Goal: Transaction & Acquisition: Purchase product/service

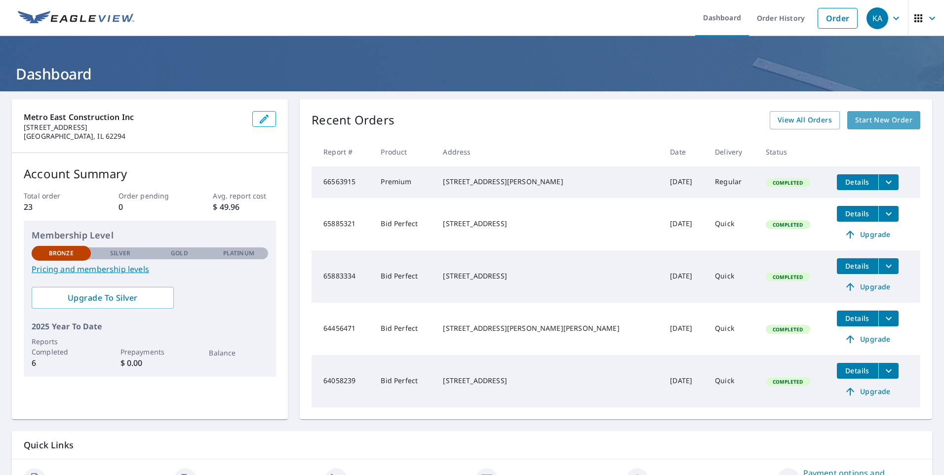
click at [862, 121] on span "Start New Order" at bounding box center [883, 120] width 57 height 12
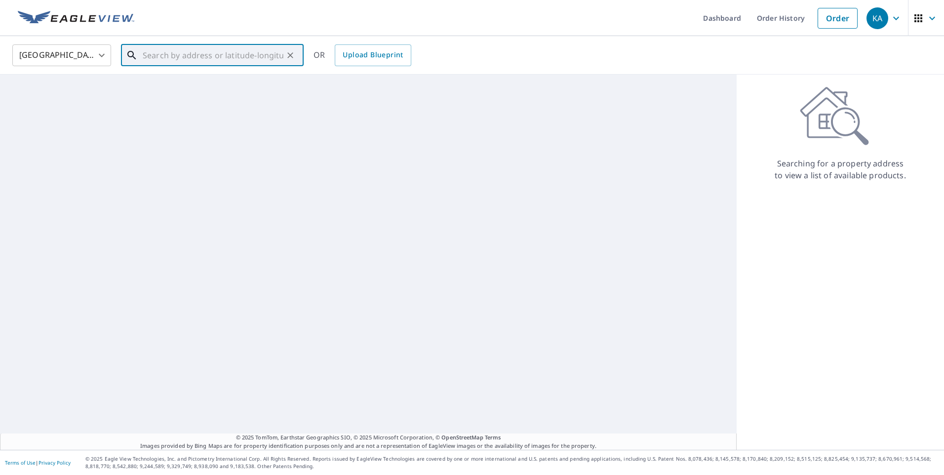
click at [165, 55] on input "text" at bounding box center [213, 55] width 141 height 28
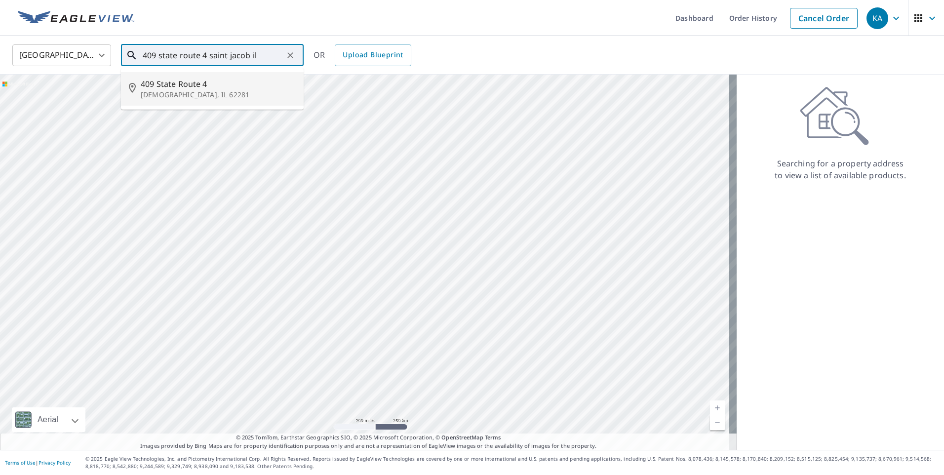
click at [189, 88] on span "409 State Route 4" at bounding box center [218, 84] width 155 height 12
type input "[STREET_ADDRESS]"
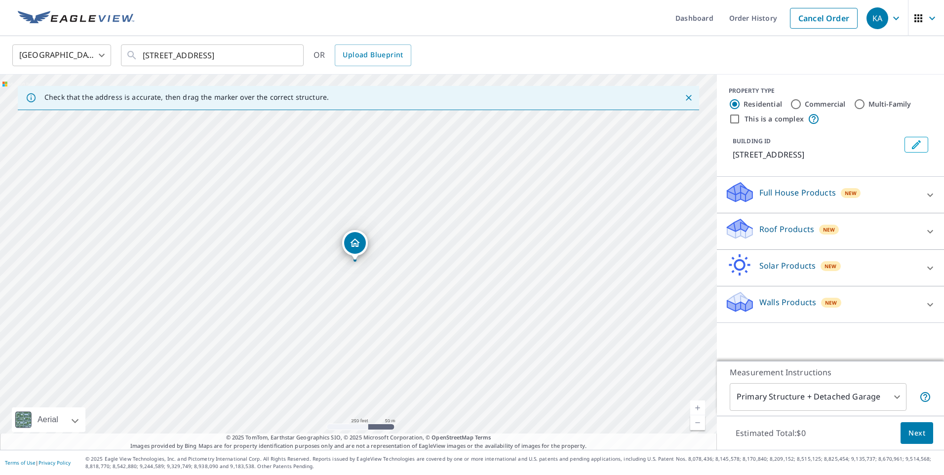
click at [767, 191] on p "Full House Products" at bounding box center [797, 193] width 77 height 12
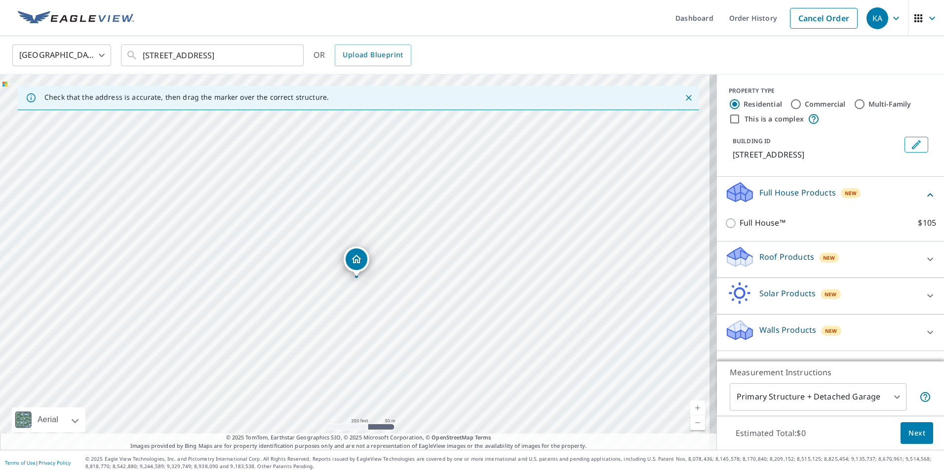
drag, startPoint x: 360, startPoint y: 243, endPoint x: 361, endPoint y: 259, distance: 16.4
drag, startPoint x: 353, startPoint y: 243, endPoint x: 353, endPoint y: 230, distance: 13.8
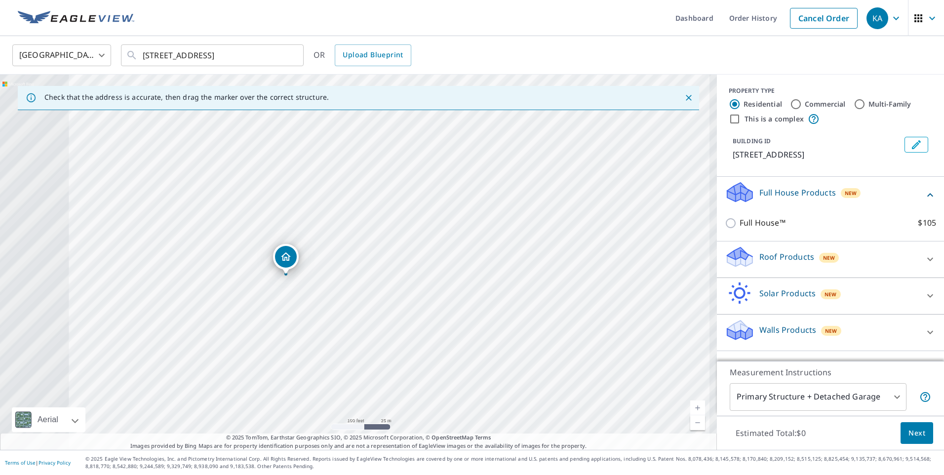
drag, startPoint x: 375, startPoint y: 272, endPoint x: 592, endPoint y: 305, distance: 219.6
click at [592, 305] on div "[STREET_ADDRESS]" at bounding box center [358, 262] width 717 height 375
click at [773, 190] on p "Full House Products" at bounding box center [797, 193] width 77 height 12
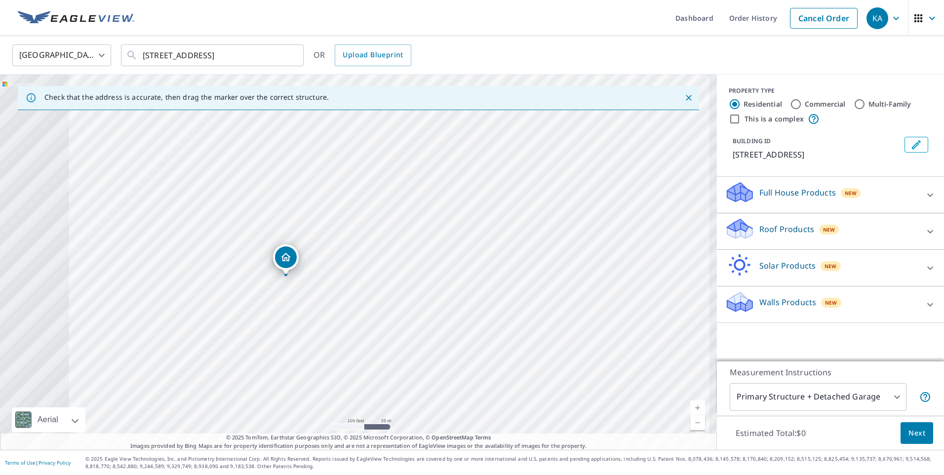
click at [845, 193] on span "New" at bounding box center [851, 193] width 12 height 8
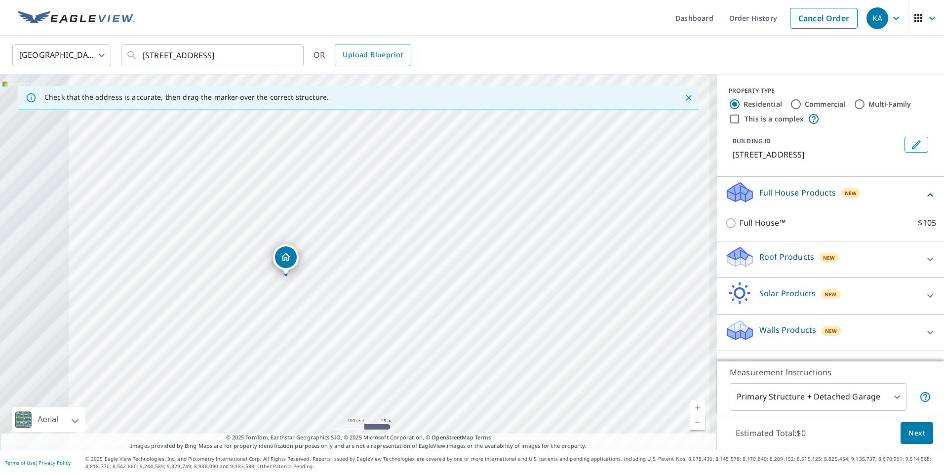
click at [779, 194] on p "Full House Products" at bounding box center [797, 193] width 77 height 12
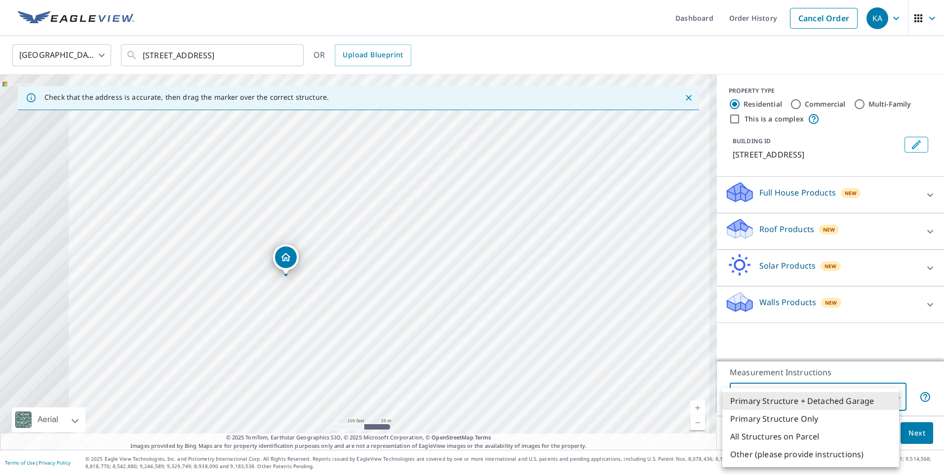
click at [887, 401] on body "KA KA Dashboard Order History Cancel Order KA United States US ​ 409 State Rout…" at bounding box center [472, 237] width 944 height 475
click at [821, 423] on li "Primary Structure Only" at bounding box center [810, 419] width 177 height 18
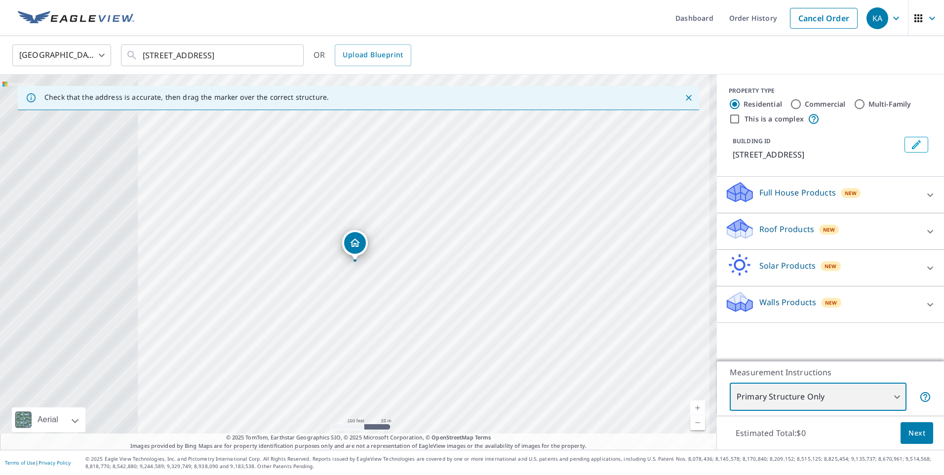
type input "2"
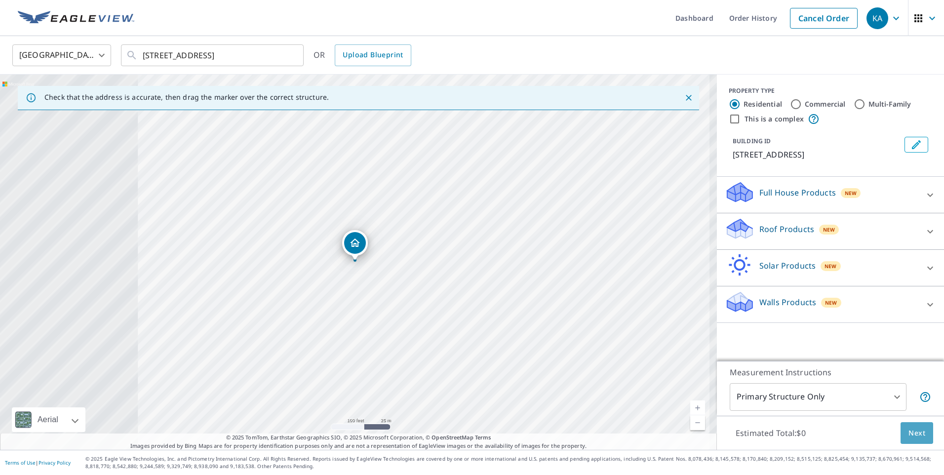
click at [908, 433] on span "Next" at bounding box center [916, 433] width 17 height 12
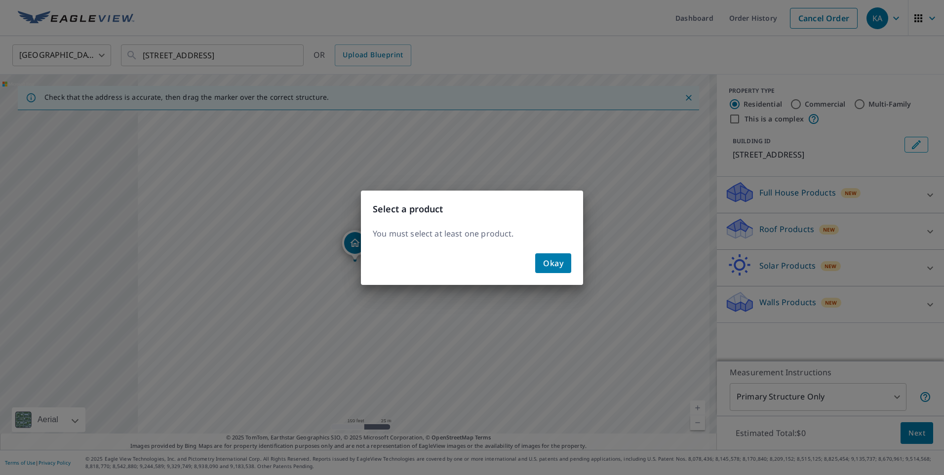
click at [561, 259] on span "Okay" at bounding box center [553, 263] width 20 height 14
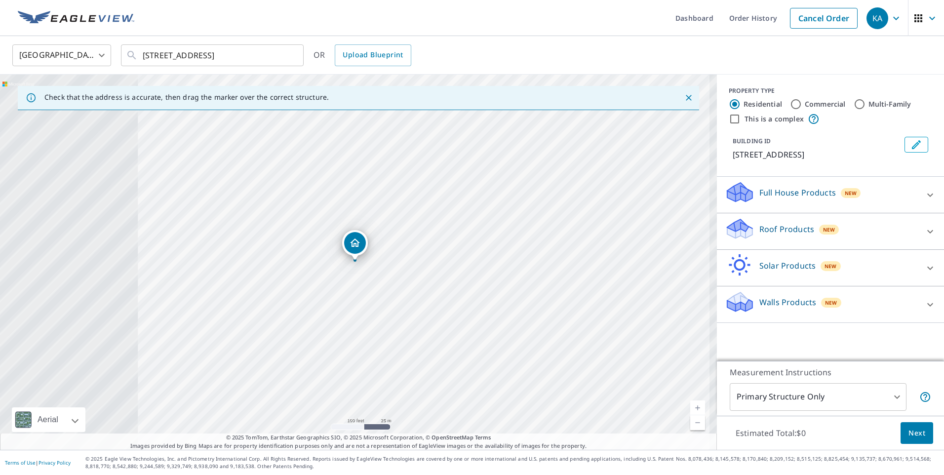
click at [806, 192] on p "Full House Products" at bounding box center [797, 193] width 77 height 12
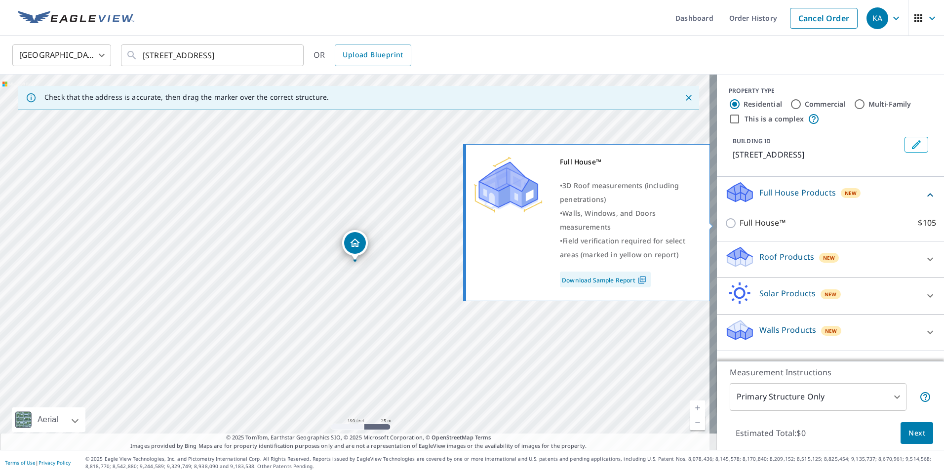
click at [618, 280] on link "Download Sample Report" at bounding box center [605, 279] width 91 height 16
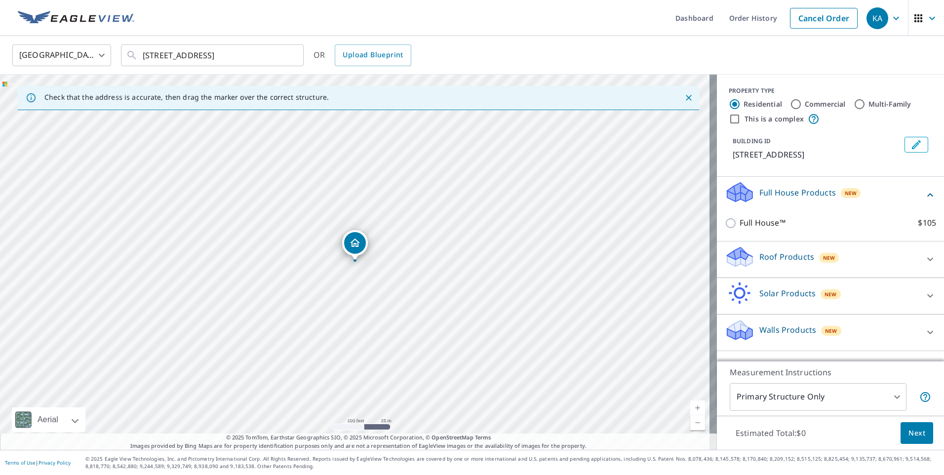
click at [727, 328] on icon at bounding box center [739, 326] width 25 height 12
click at [773, 329] on p "Walls Products" at bounding box center [787, 330] width 57 height 12
click at [745, 333] on icon at bounding box center [748, 333] width 7 height 11
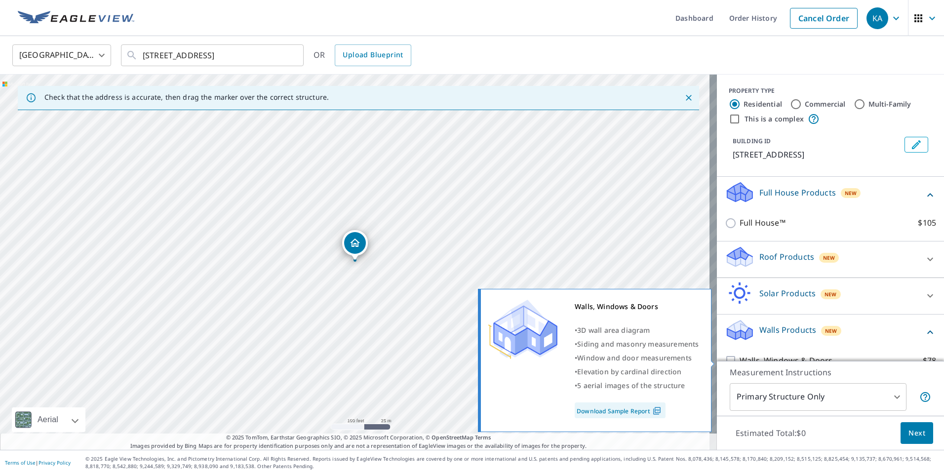
click at [613, 413] on link "Download Sample Report" at bounding box center [620, 410] width 91 height 16
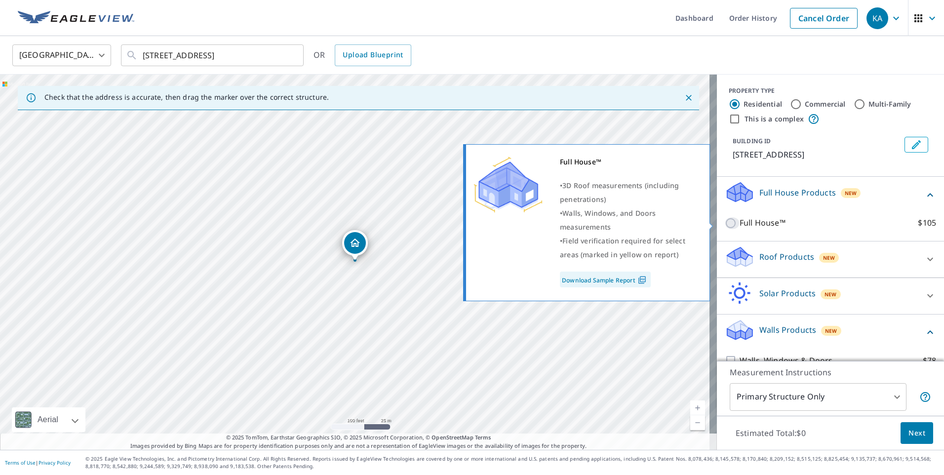
click at [725, 223] on input "Full House™ $105" at bounding box center [732, 223] width 15 height 12
checkbox input "true"
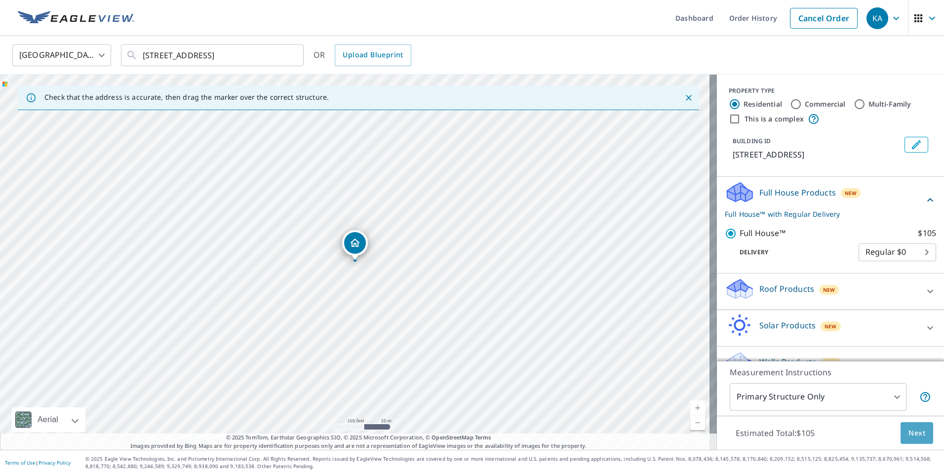
click at [908, 434] on span "Next" at bounding box center [916, 433] width 17 height 12
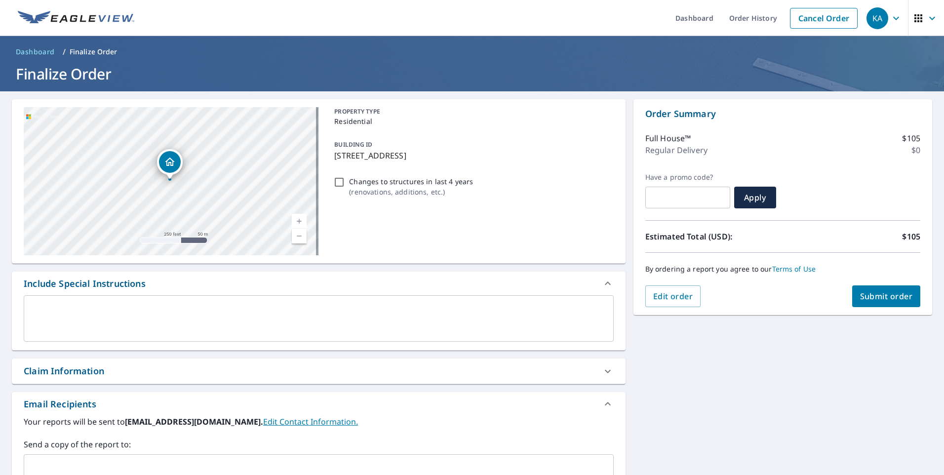
click at [297, 220] on link "Current Level 17, Zoom In" at bounding box center [299, 221] width 15 height 15
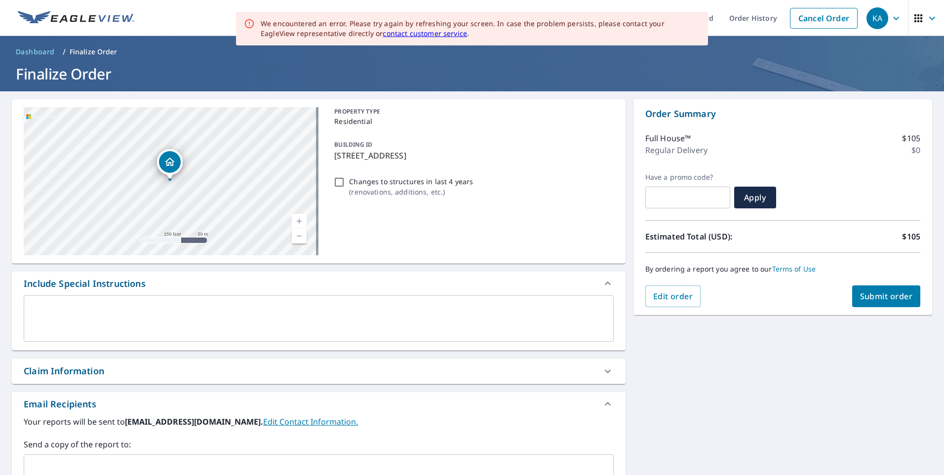
click at [297, 220] on link "Current Level 17, Zoom In" at bounding box center [299, 221] width 15 height 15
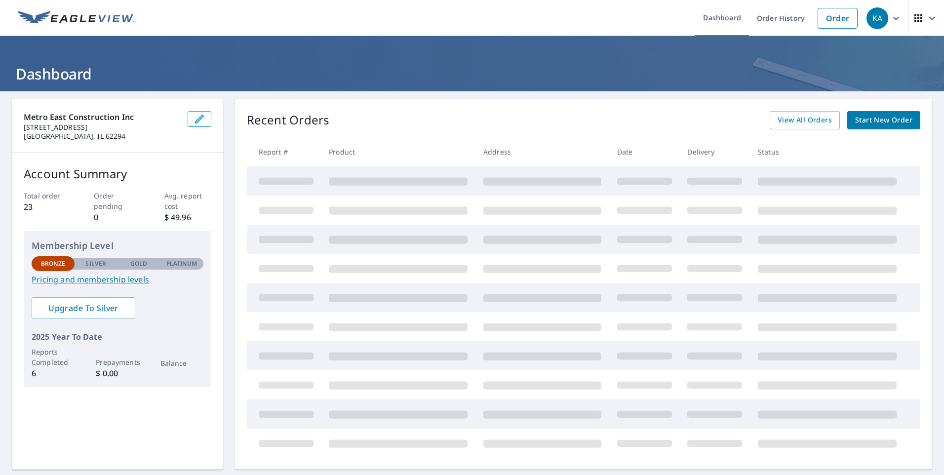
click at [892, 123] on span "Start New Order" at bounding box center [883, 120] width 57 height 12
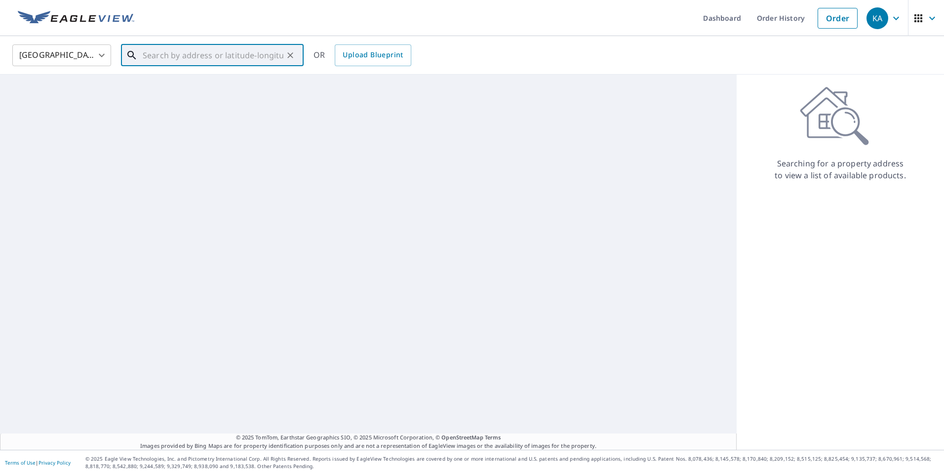
click at [191, 58] on input "text" at bounding box center [213, 55] width 141 height 28
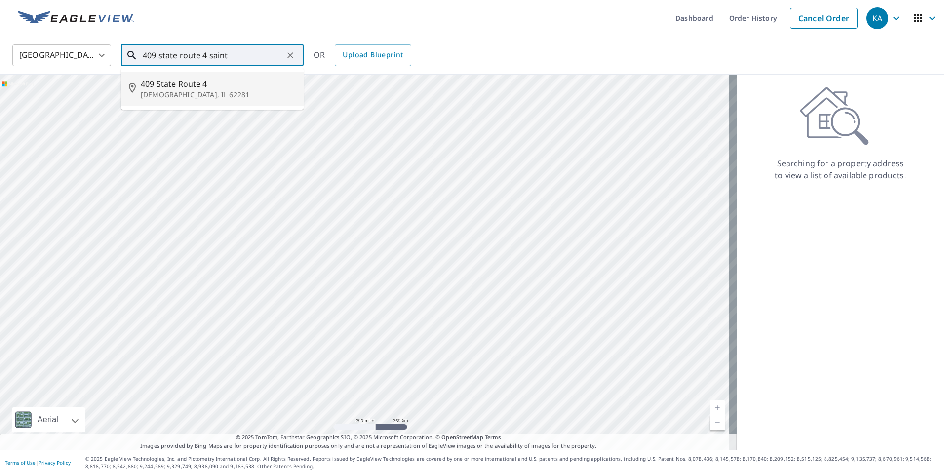
click at [186, 84] on span "409 State Route 4" at bounding box center [218, 84] width 155 height 12
type input "[STREET_ADDRESS]"
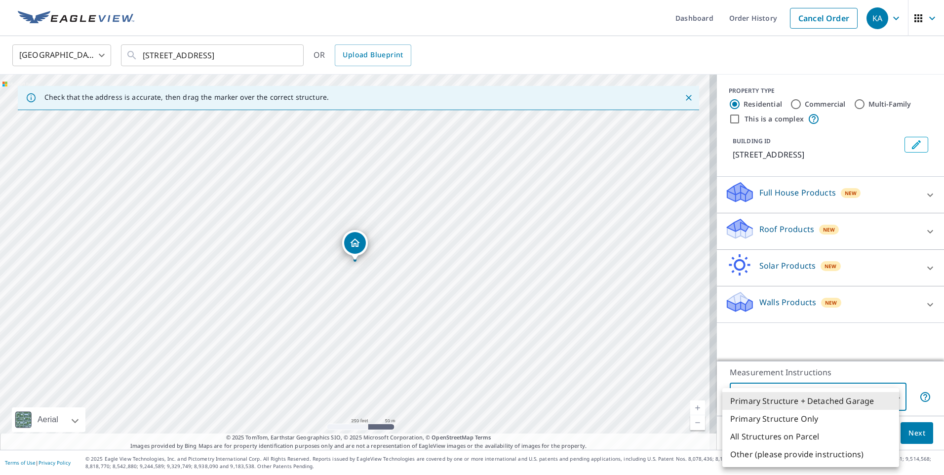
click at [886, 396] on body "KA KA Dashboard Order History Cancel Order KA [GEOGRAPHIC_DATA] US ​ [STREET_AD…" at bounding box center [472, 237] width 944 height 475
click at [813, 417] on li "Primary Structure Only" at bounding box center [810, 419] width 177 height 18
type input "2"
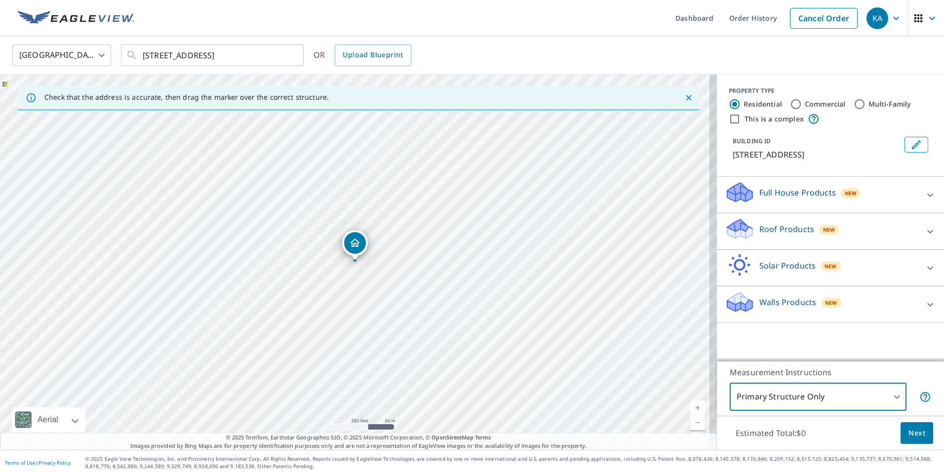
click at [763, 197] on p "Full House Products" at bounding box center [797, 193] width 77 height 12
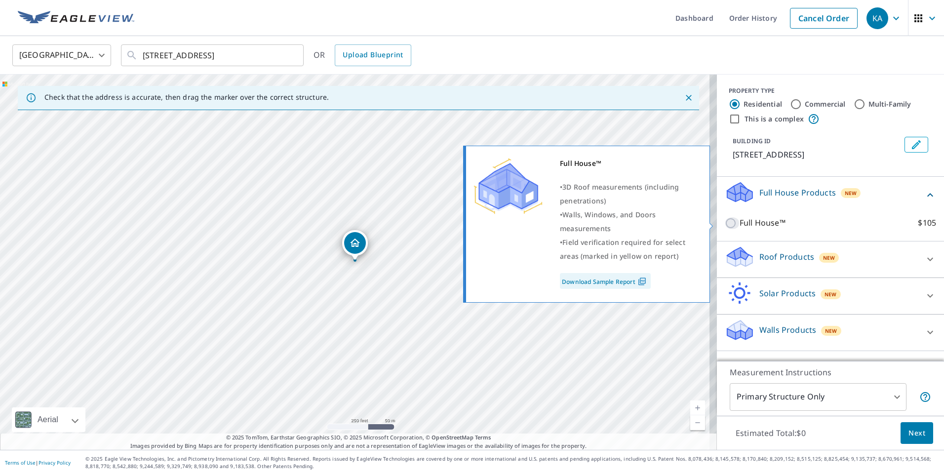
click at [725, 226] on input "Full House™ $105" at bounding box center [732, 223] width 15 height 12
checkbox input "true"
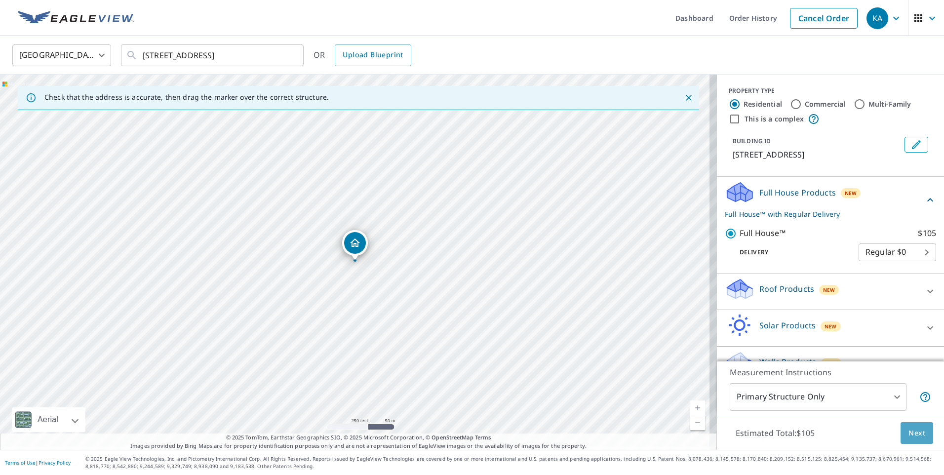
click at [909, 434] on span "Next" at bounding box center [916, 433] width 17 height 12
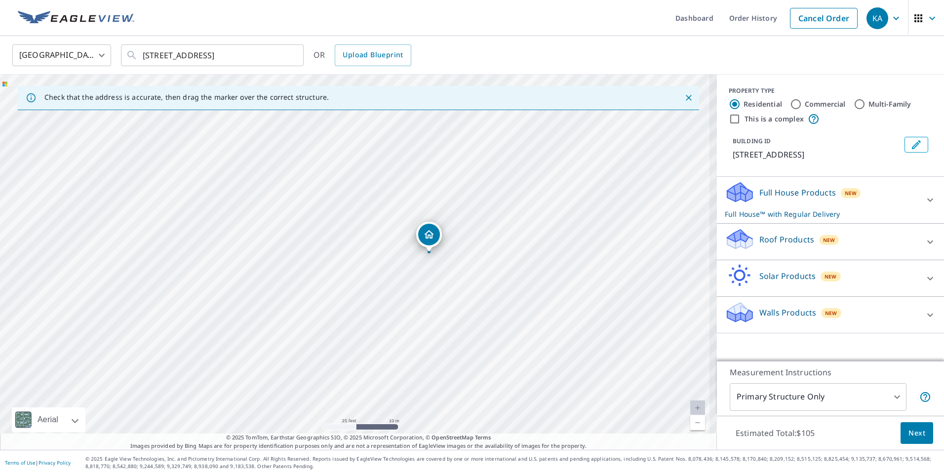
drag, startPoint x: 380, startPoint y: 240, endPoint x: 401, endPoint y: 290, distance: 54.6
click at [401, 290] on div "[STREET_ADDRESS]" at bounding box center [358, 262] width 717 height 375
click at [908, 432] on span "Next" at bounding box center [916, 433] width 17 height 12
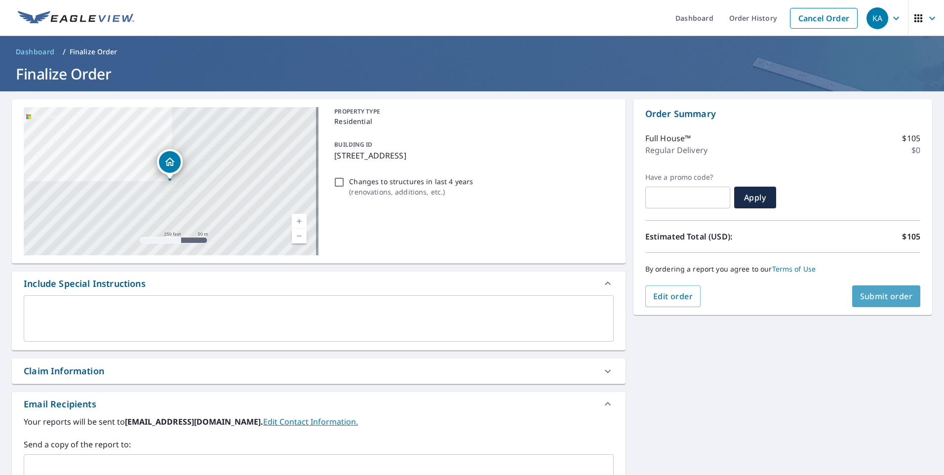
click at [890, 295] on span "Submit order" at bounding box center [886, 296] width 53 height 11
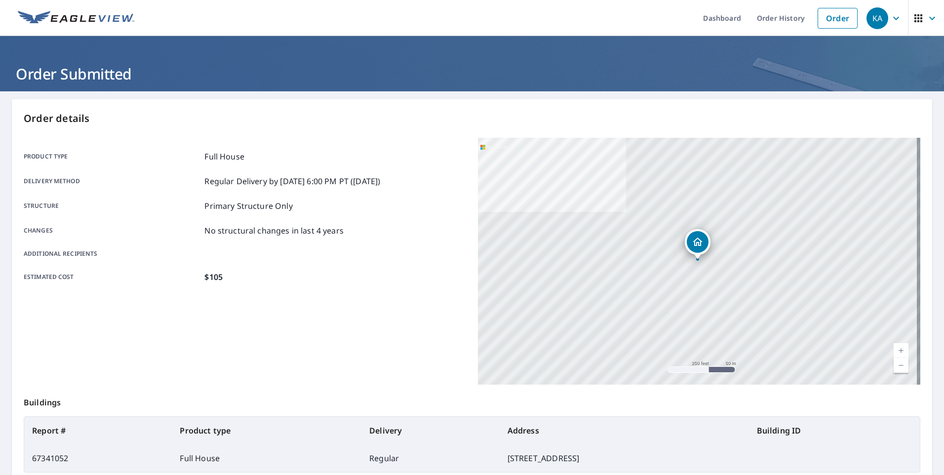
click at [890, 21] on icon "button" at bounding box center [896, 18] width 12 height 12
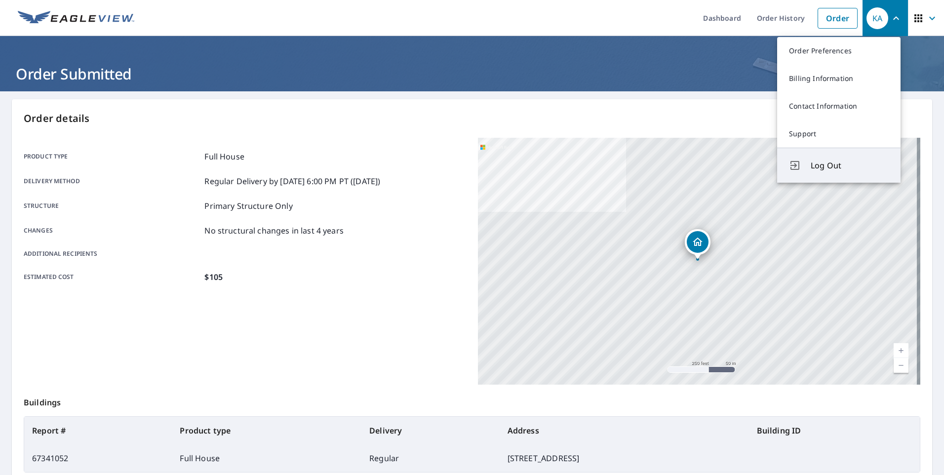
click at [807, 168] on button "Log Out" at bounding box center [838, 165] width 123 height 35
